Goal: Information Seeking & Learning: Learn about a topic

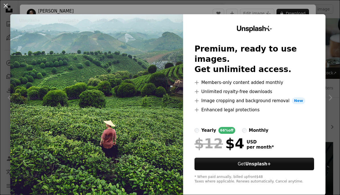
scroll to position [257, 0]
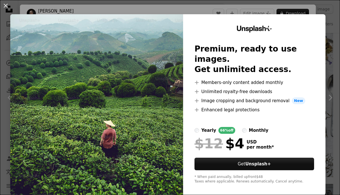
click at [297, 10] on div "An X shape Unsplash+ Premium, ready to use images. Get unlimited access. A plus…" at bounding box center [170, 97] width 340 height 195
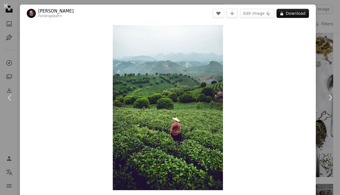
click at [330, 57] on div "An X shape Chevron left Chevron right [PERSON_NAME] For Unsplash+ A heart A plu…" at bounding box center [170, 97] width 340 height 195
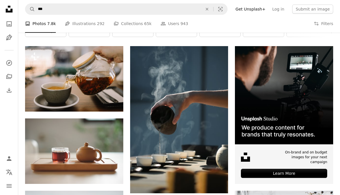
scroll to position [96, 0]
click at [79, 82] on img at bounding box center [74, 78] width 98 height 65
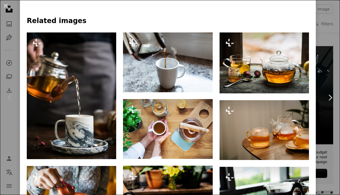
scroll to position [282, 0]
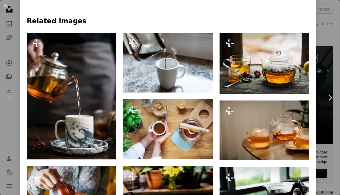
click at [333, 53] on div "An X shape Chevron left Chevron right [PERSON_NAME] For Unsplash+ A heart A plu…" at bounding box center [170, 97] width 340 height 195
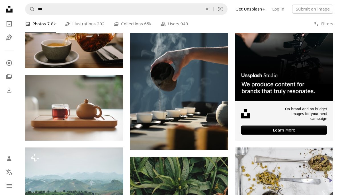
scroll to position [122, 0]
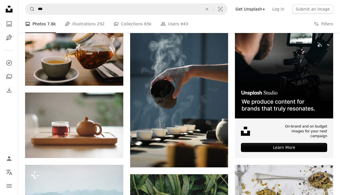
click at [89, 60] on img at bounding box center [74, 52] width 98 height 65
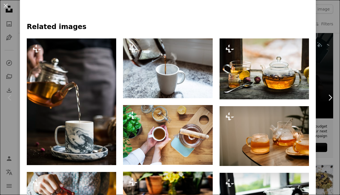
scroll to position [279, 0]
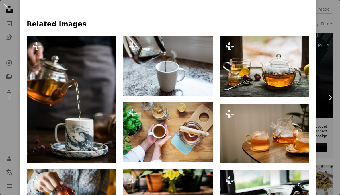
click at [286, 73] on img at bounding box center [263, 66] width 89 height 61
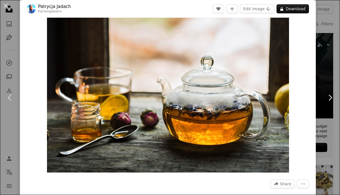
scroll to position [12, 0]
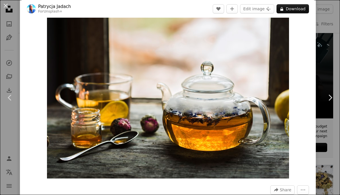
click at [300, 10] on button "A lock Download" at bounding box center [292, 8] width 32 height 9
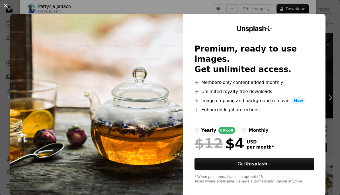
click at [7, 9] on button "An X shape" at bounding box center [5, 5] width 7 height 7
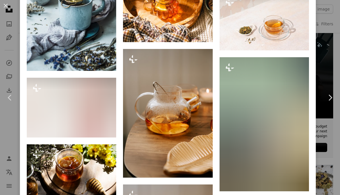
scroll to position [639, 0]
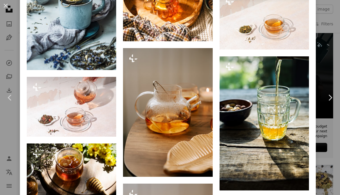
click at [332, 87] on link "Chevron right" at bounding box center [330, 97] width 20 height 55
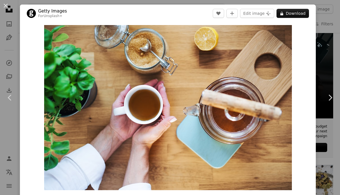
click at [332, 61] on div "An X shape Chevron left Chevron right Getty Images For Unsplash+ A heart A plus…" at bounding box center [170, 97] width 340 height 195
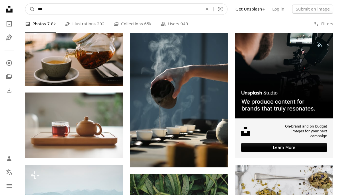
click at [147, 6] on input "***" at bounding box center [118, 9] width 166 height 11
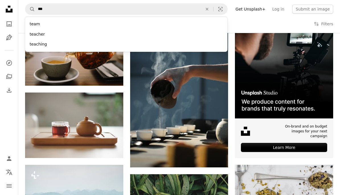
click at [213, 9] on icon "An X shape" at bounding box center [207, 9] width 13 height 5
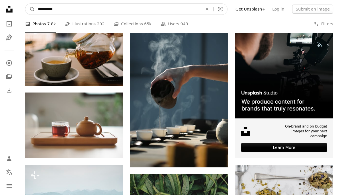
type input "**********"
click at [30, 9] on button "A magnifying glass" at bounding box center [30, 9] width 10 height 11
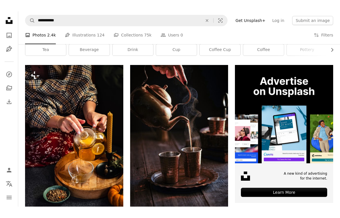
scroll to position [66, 0]
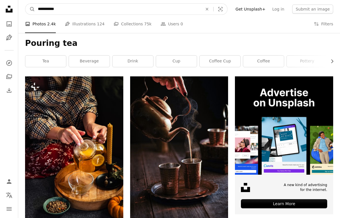
click at [68, 11] on input "**********" at bounding box center [118, 9] width 166 height 11
type input "**********"
click at [30, 9] on button "A magnifying glass" at bounding box center [30, 9] width 10 height 11
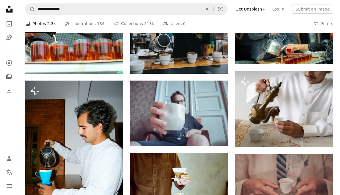
scroll to position [288, 0]
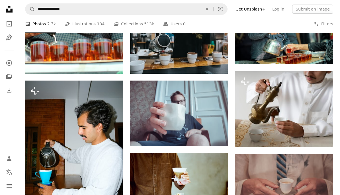
click at [296, 115] on img at bounding box center [284, 108] width 98 height 75
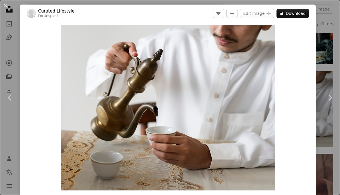
click at [12, 53] on div "An X shape Chevron left Chevron right Curated Lifestyle For Unsplash+ A heart A…" at bounding box center [170, 97] width 340 height 195
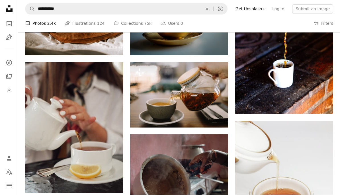
scroll to position [410, 0]
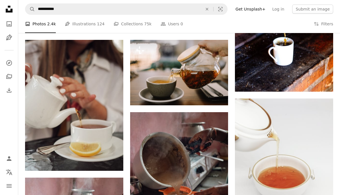
click at [179, 78] on img at bounding box center [179, 72] width 98 height 65
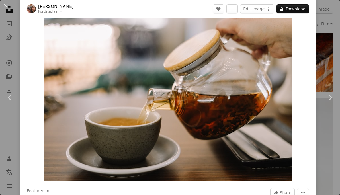
scroll to position [6, 0]
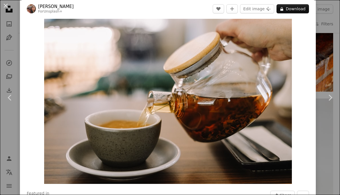
click at [329, 76] on link "Chevron right" at bounding box center [330, 97] width 20 height 55
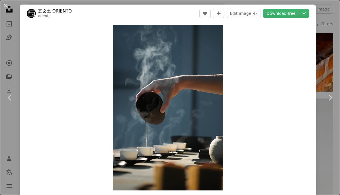
click at [324, 70] on link "Chevron right" at bounding box center [330, 97] width 20 height 55
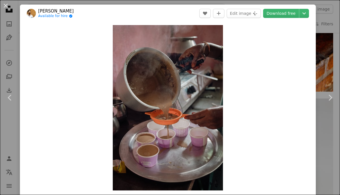
click at [7, 9] on button "An X shape" at bounding box center [5, 5] width 7 height 7
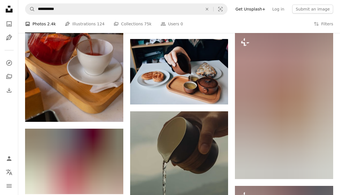
scroll to position [766, 0]
